Goal: Task Accomplishment & Management: Manage account settings

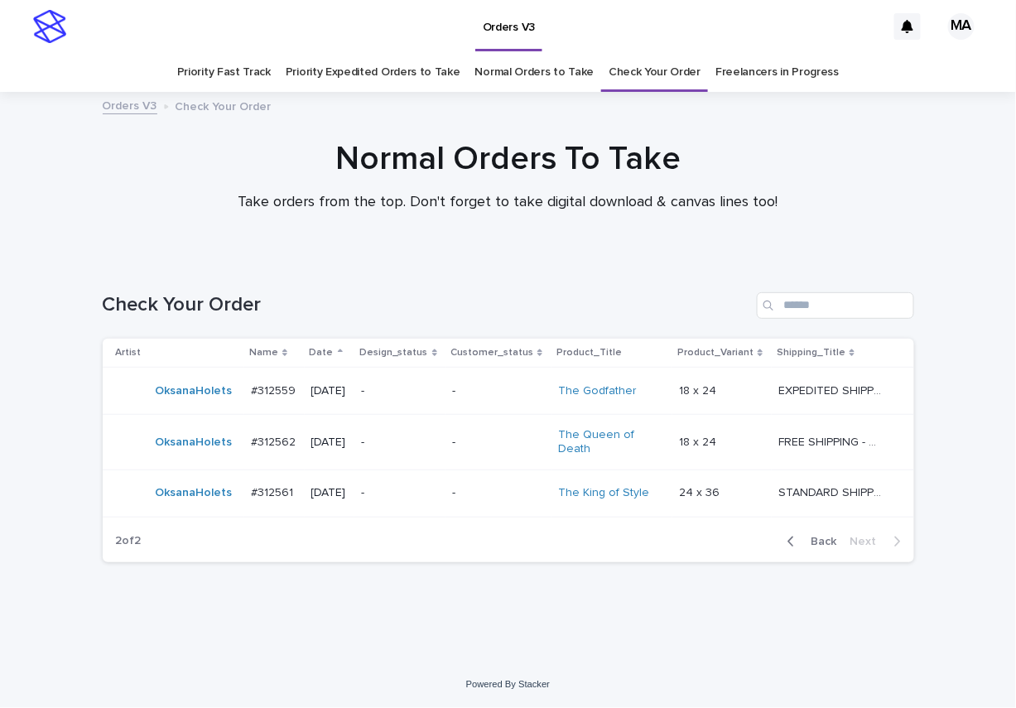
click at [828, 546] on span "Back" at bounding box center [820, 542] width 36 height 12
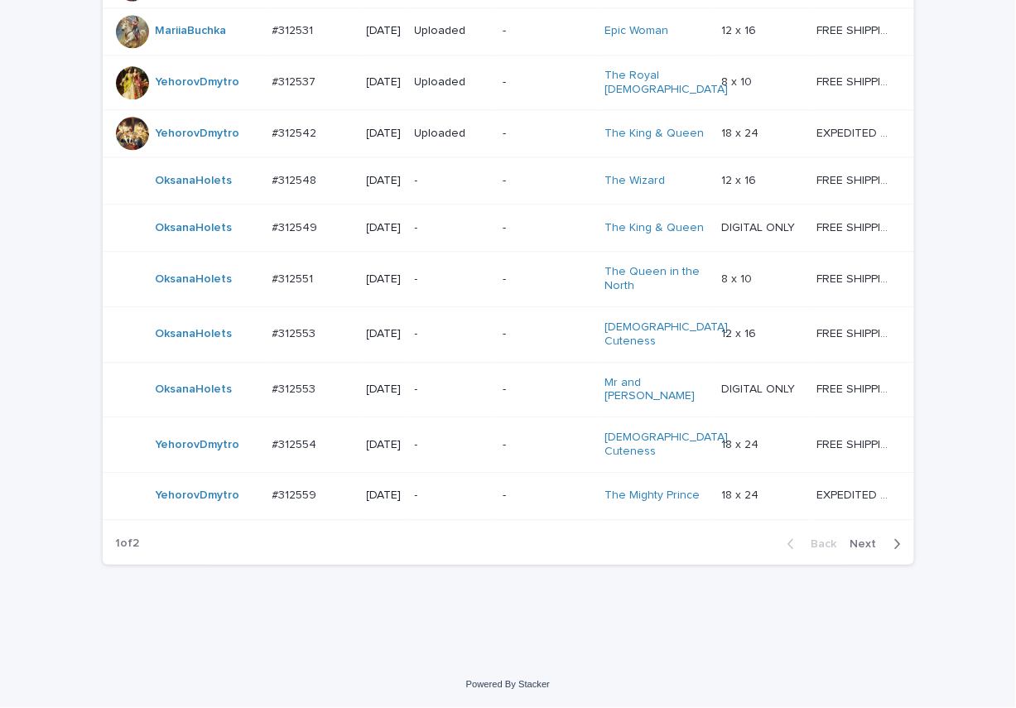
scroll to position [1498, 0]
click at [857, 547] on span "Next" at bounding box center [869, 544] width 36 height 12
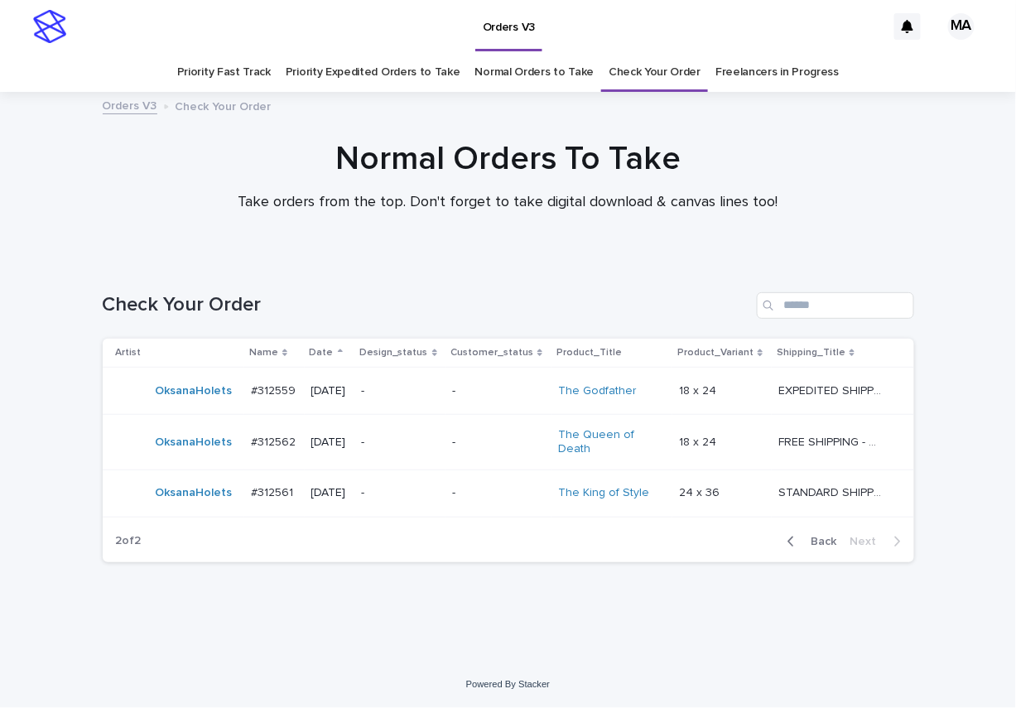
click at [916, 169] on div "Normal Orders To Take Take orders from the top. Don't forget to take digital do…" at bounding box center [508, 175] width 828 height 73
click at [882, 548] on div "Loading... Saving… Loading... Saving… Check Your Order Artist Name Date Design_…" at bounding box center [508, 460] width 1016 height 402
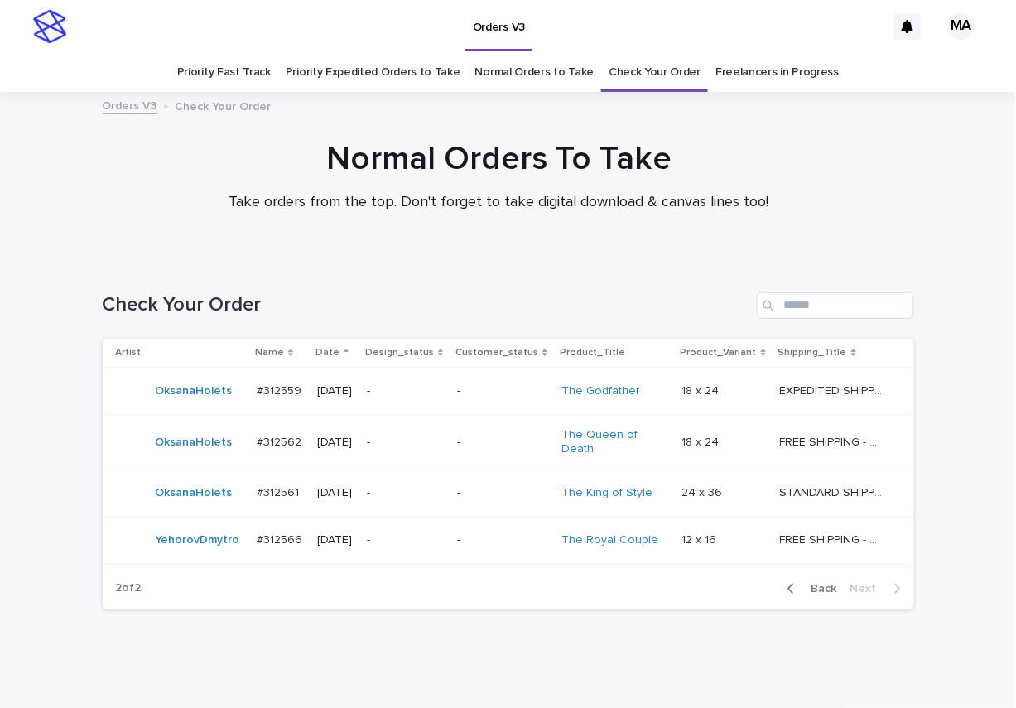
click at [953, 548] on div "Loading... Saving… Loading... Saving… Check Your Order Artist Name Date Design_…" at bounding box center [508, 482] width 1016 height 446
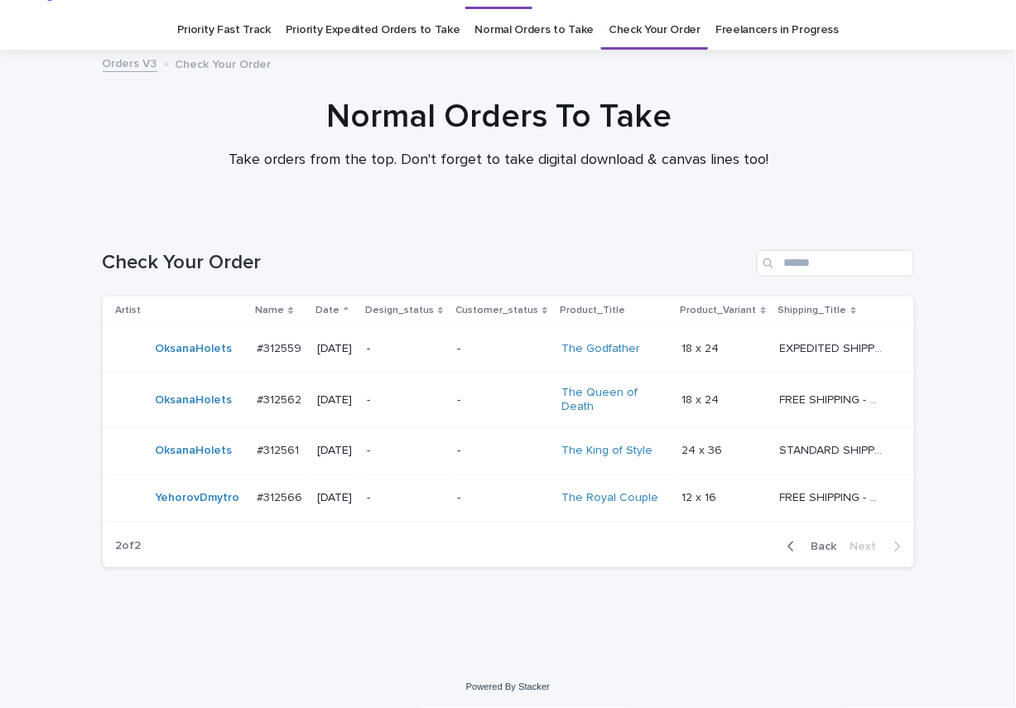
scroll to position [44, 0]
click at [61, 119] on div "Normal Orders To Take Take orders from the top. Don't forget to take digital do…" at bounding box center [499, 139] width 998 height 88
click at [858, 147] on div "Normal Orders To Take Take orders from the top. Don't forget to take digital do…" at bounding box center [498, 131] width 828 height 73
click at [776, 548] on div "Loading... Saving… Loading... Saving… Check Your Order Artist Name Date Design_…" at bounding box center [508, 417] width 828 height 405
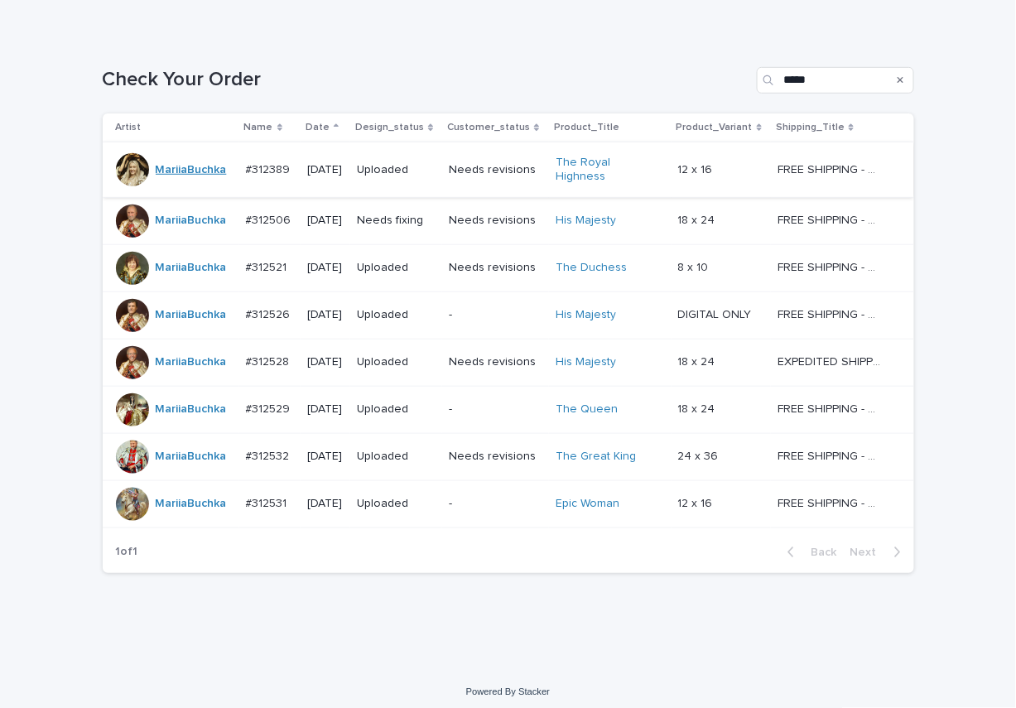
scroll to position [226, 0]
